Goal: Task Accomplishment & Management: Use online tool/utility

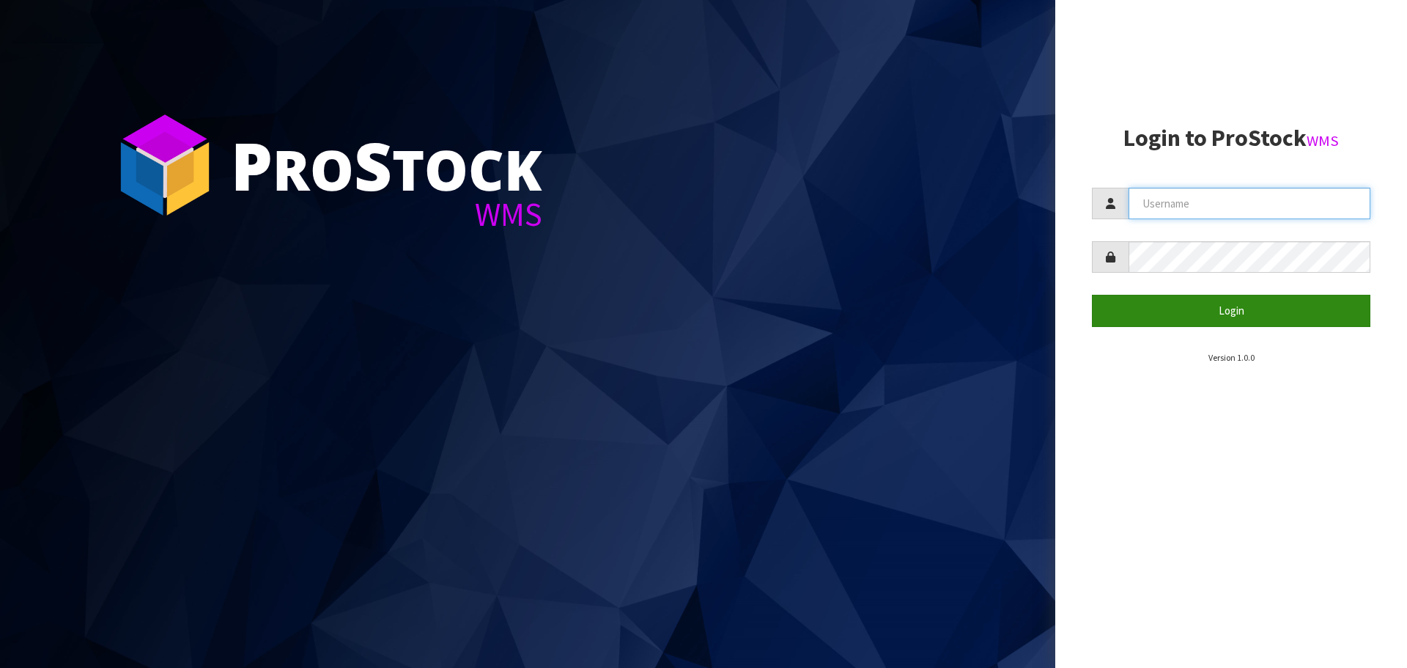
type input "Tuff TURF"
click at [1241, 306] on button "Login" at bounding box center [1231, 311] width 278 height 32
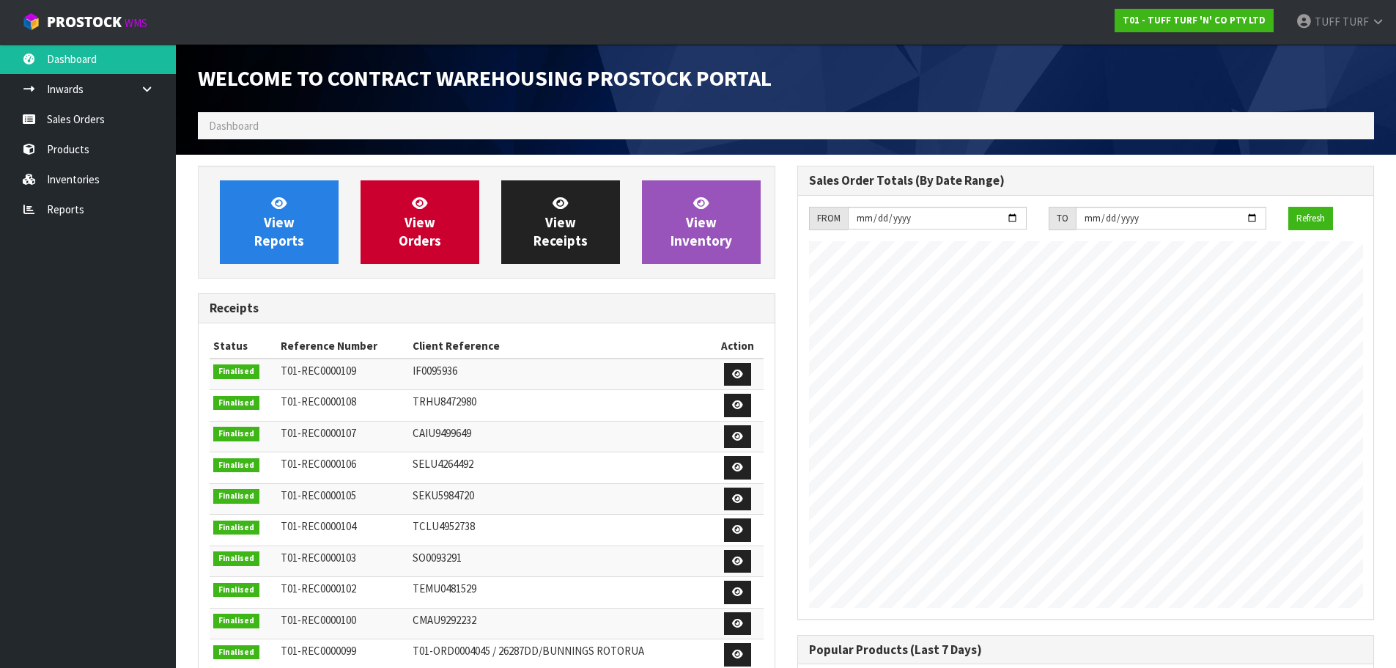
scroll to position [813, 599]
click at [68, 215] on link "Reports" at bounding box center [88, 209] width 176 height 30
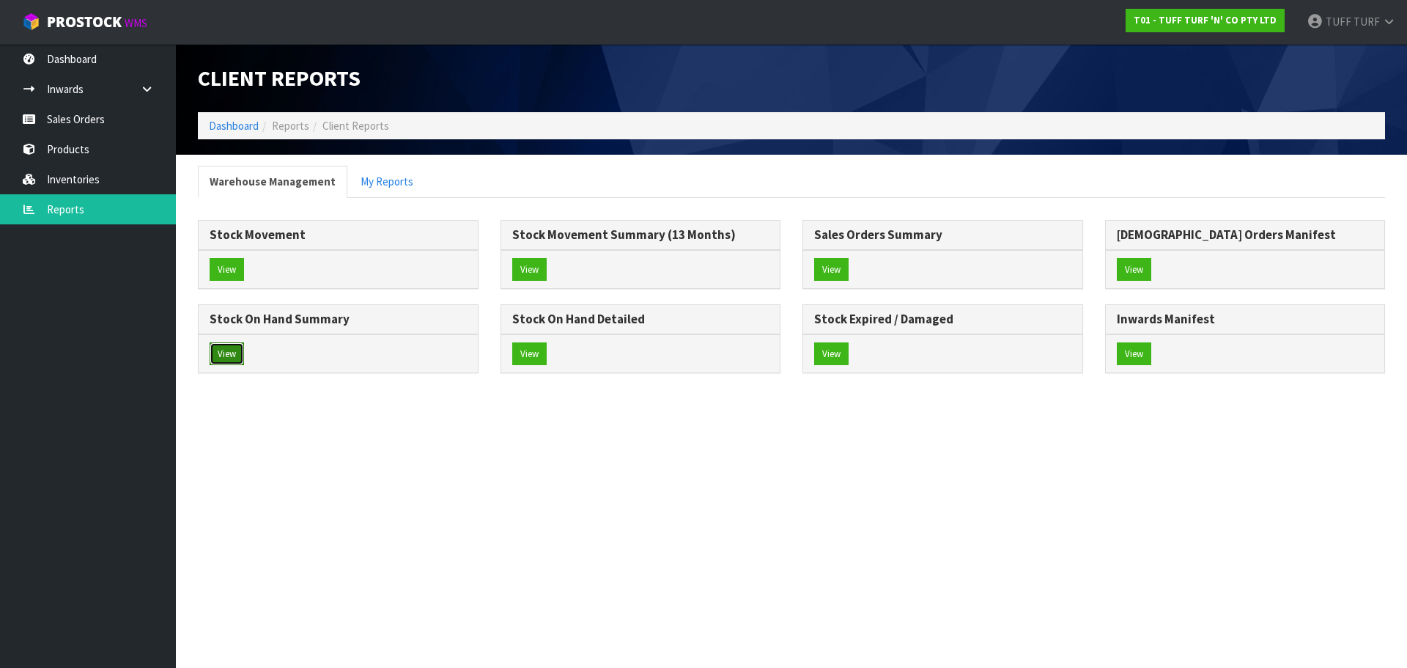
click at [219, 352] on button "View" at bounding box center [227, 353] width 34 height 23
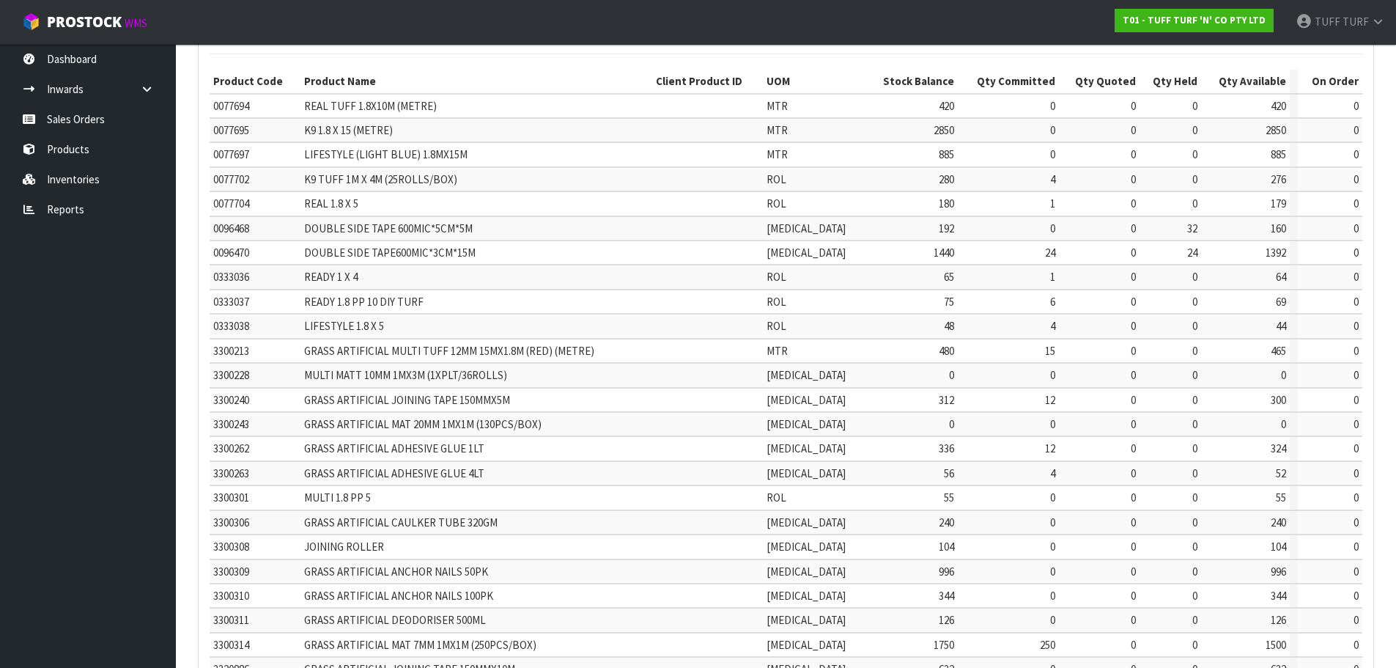
scroll to position [349, 0]
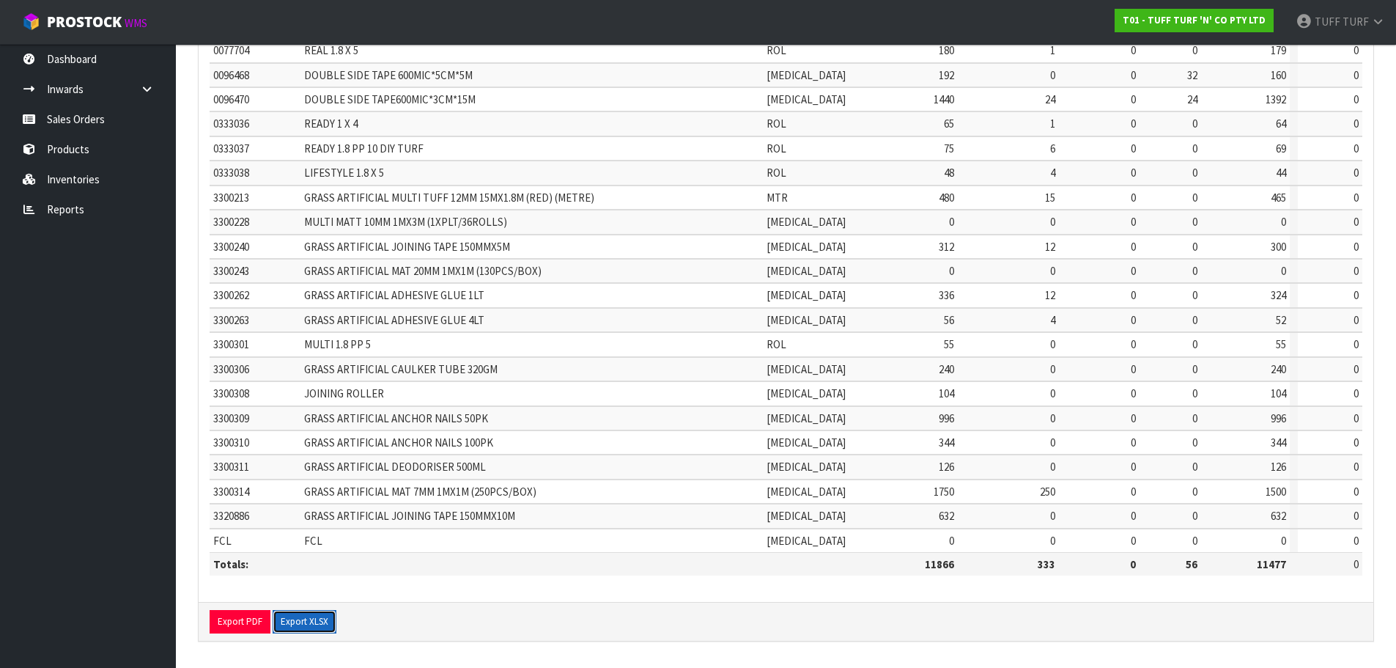
click at [311, 616] on button "Export XLSX" at bounding box center [305, 621] width 64 height 23
drag, startPoint x: 63, startPoint y: 207, endPoint x: 70, endPoint y: 214, distance: 9.9
click at [63, 207] on link "Reports" at bounding box center [88, 209] width 176 height 30
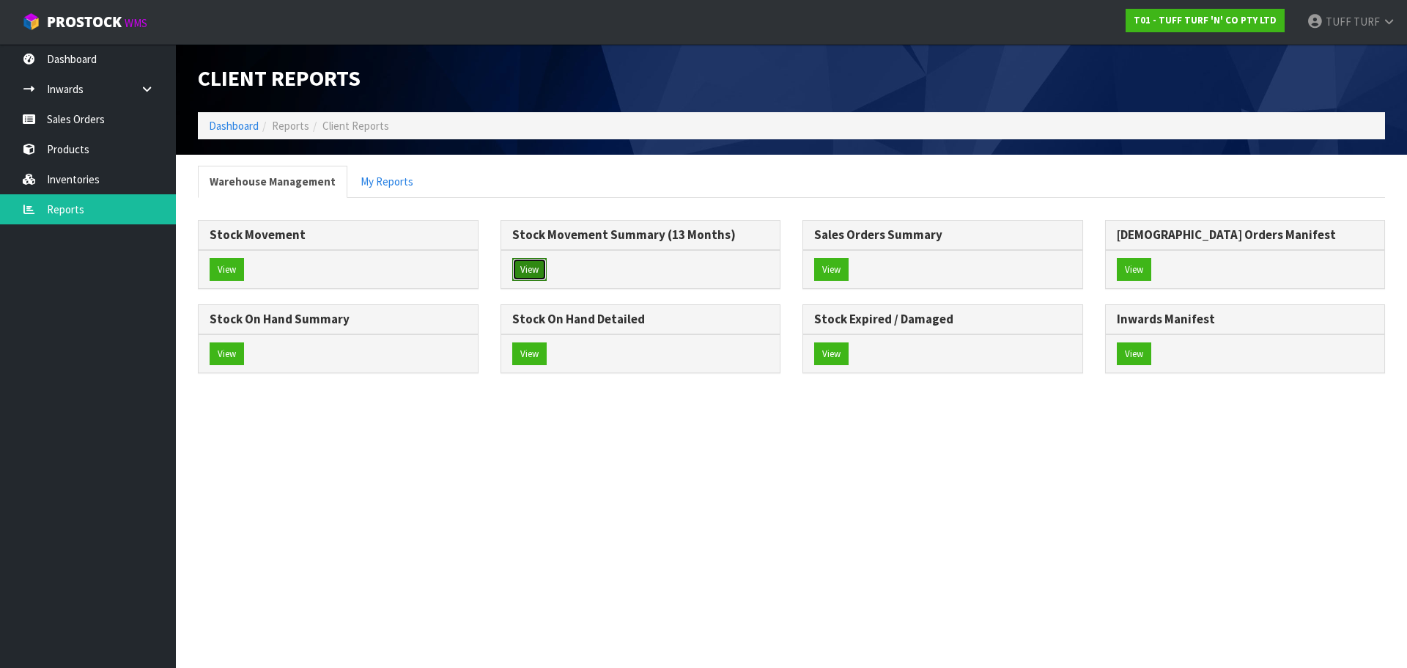
click at [536, 266] on button "View" at bounding box center [529, 269] width 34 height 23
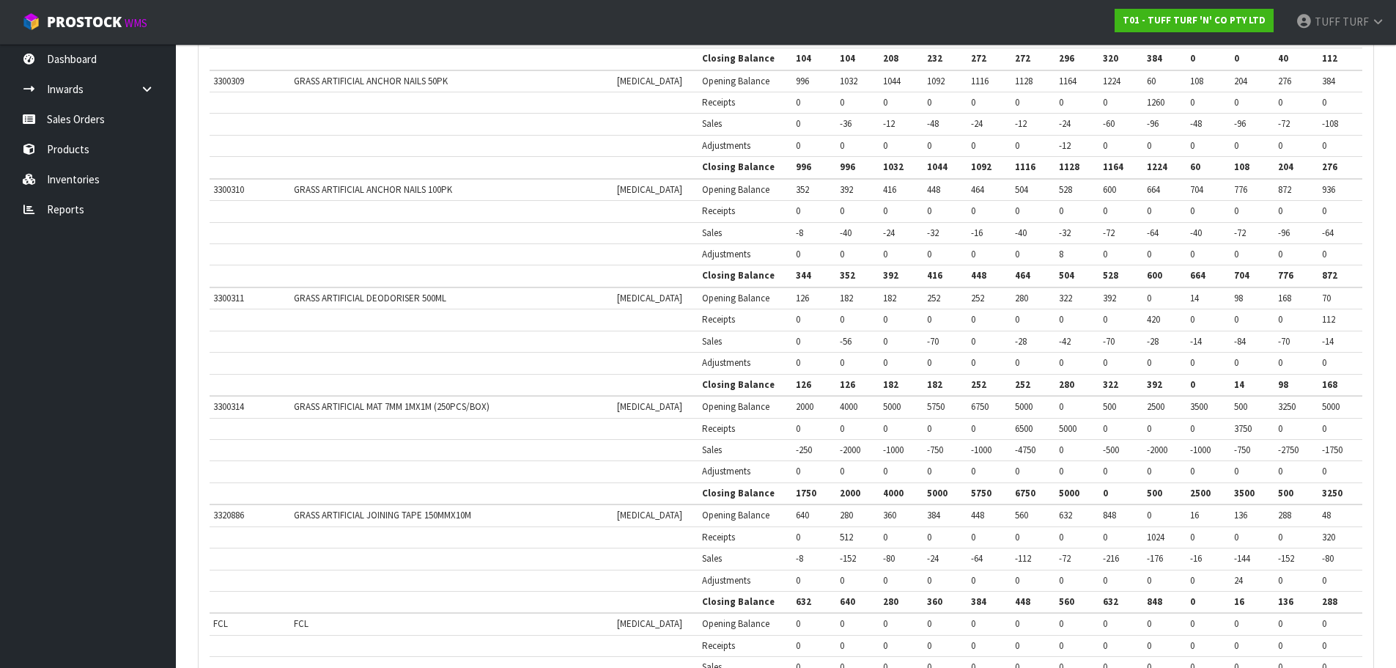
scroll to position [2447, 0]
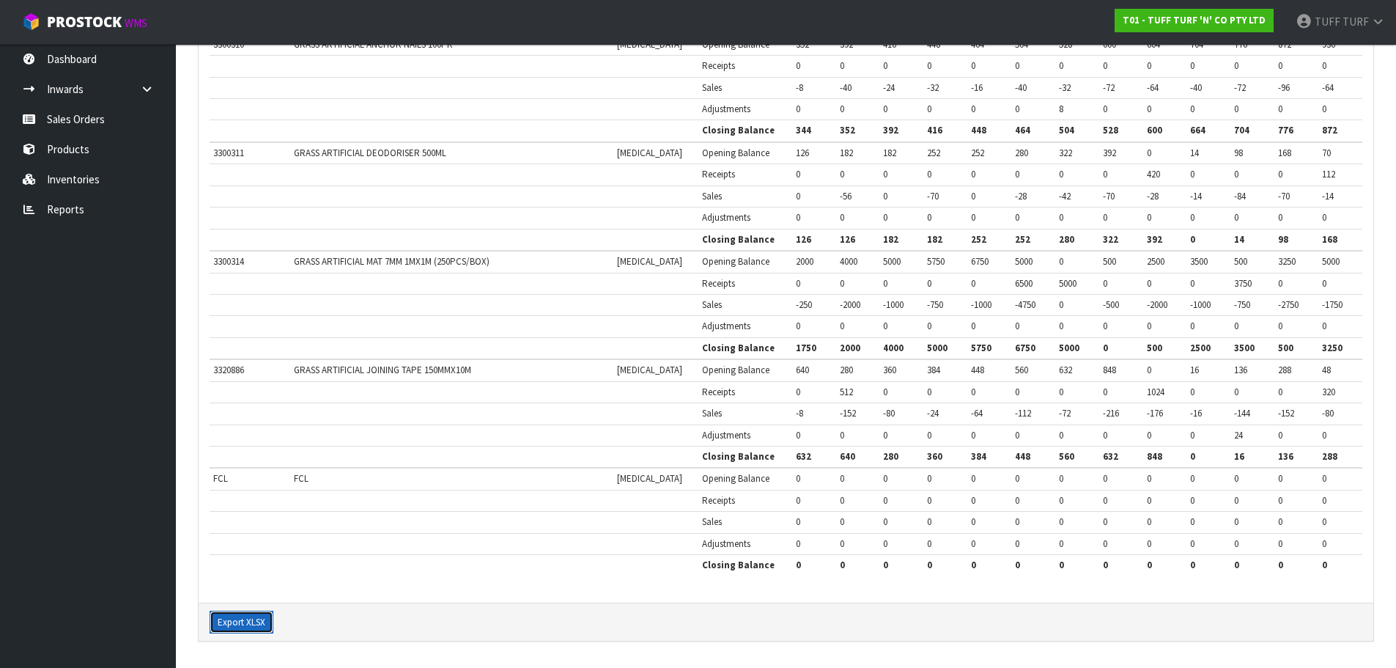
click at [252, 623] on button "Export XLSX" at bounding box center [242, 621] width 64 height 23
